Goal: Find specific page/section: Find specific page/section

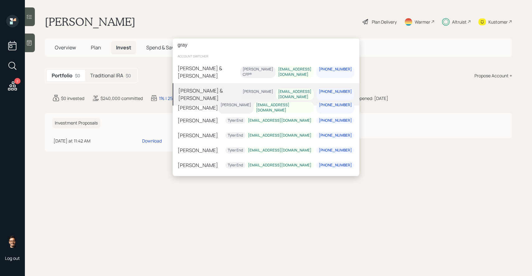
type input "gray"
click at [221, 92] on div "Jon & Kristie Gray Harrison Schaefer jonteg@comcast.net 240-346-3901" at bounding box center [266, 94] width 187 height 22
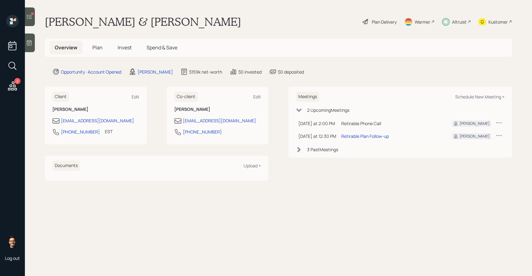
click at [122, 47] on span "Invest" at bounding box center [125, 47] width 14 height 7
